Goal: Task Accomplishment & Management: Manage account settings

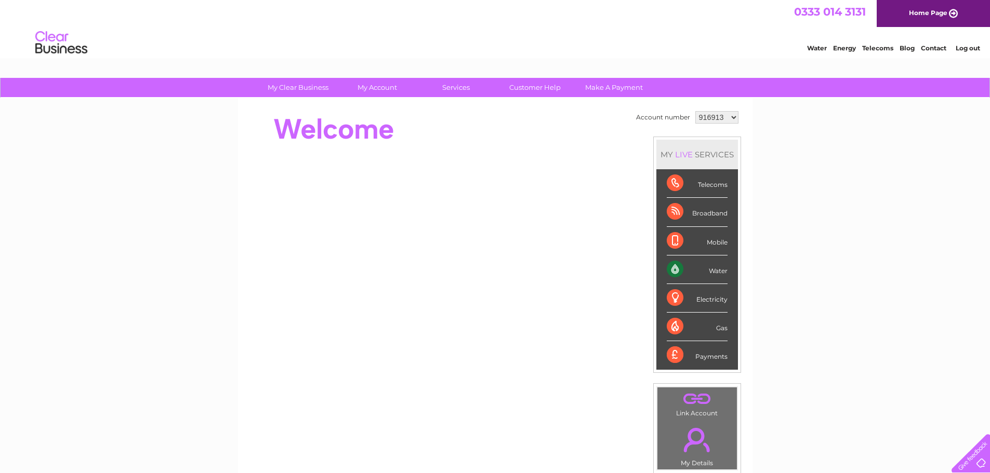
click at [703, 116] on select "916913 993231 1150964" at bounding box center [716, 117] width 43 height 12
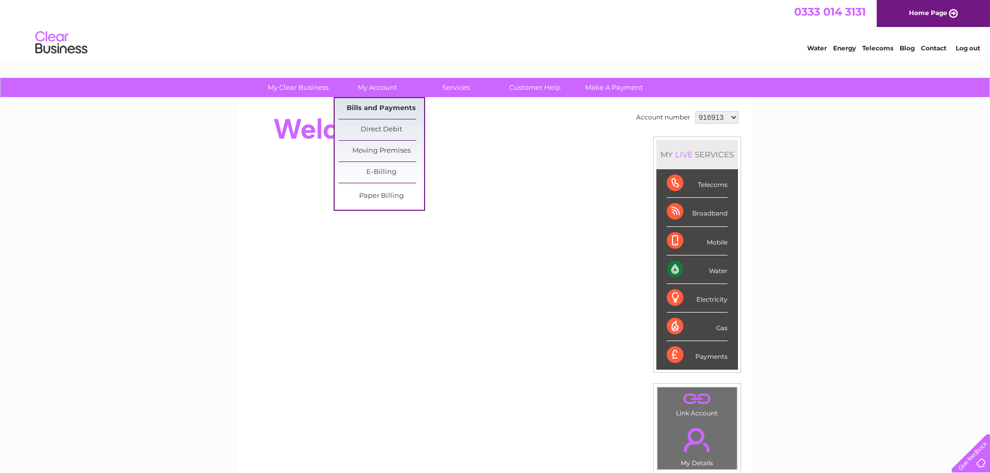
click at [375, 104] on link "Bills and Payments" at bounding box center [381, 108] width 86 height 21
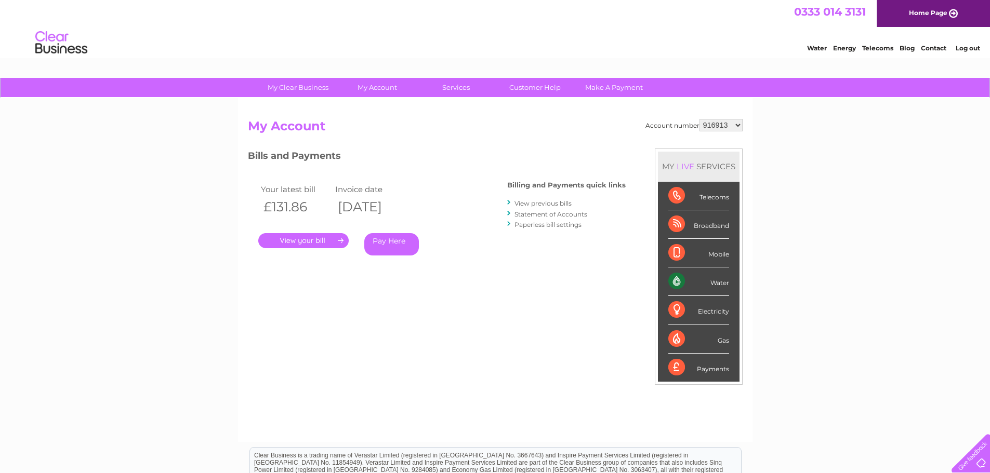
click at [718, 128] on select "916913 993231 1150964" at bounding box center [720, 125] width 43 height 12
select select "1150964"
click at [700, 119] on select "916913 993231 1150964" at bounding box center [720, 125] width 43 height 12
click at [317, 241] on link "." at bounding box center [303, 240] width 90 height 15
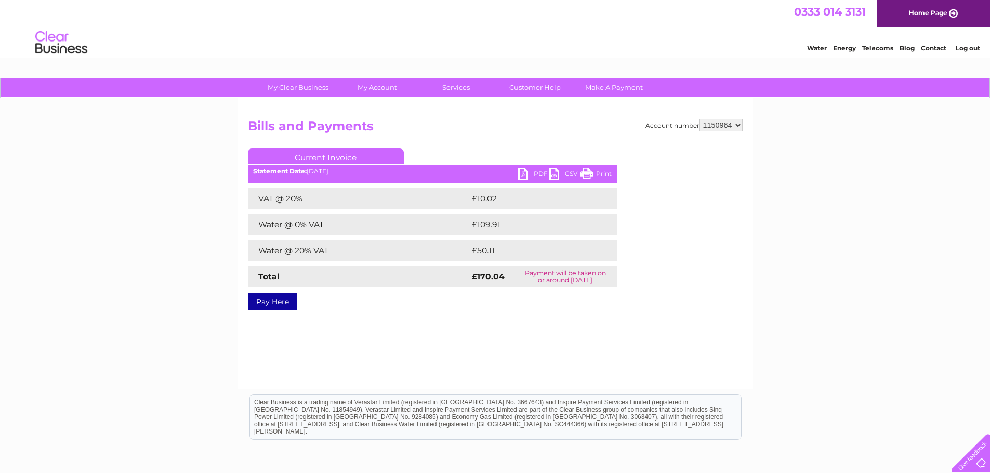
click at [535, 170] on link "PDF" at bounding box center [533, 175] width 31 height 15
